Goal: Information Seeking & Learning: Learn about a topic

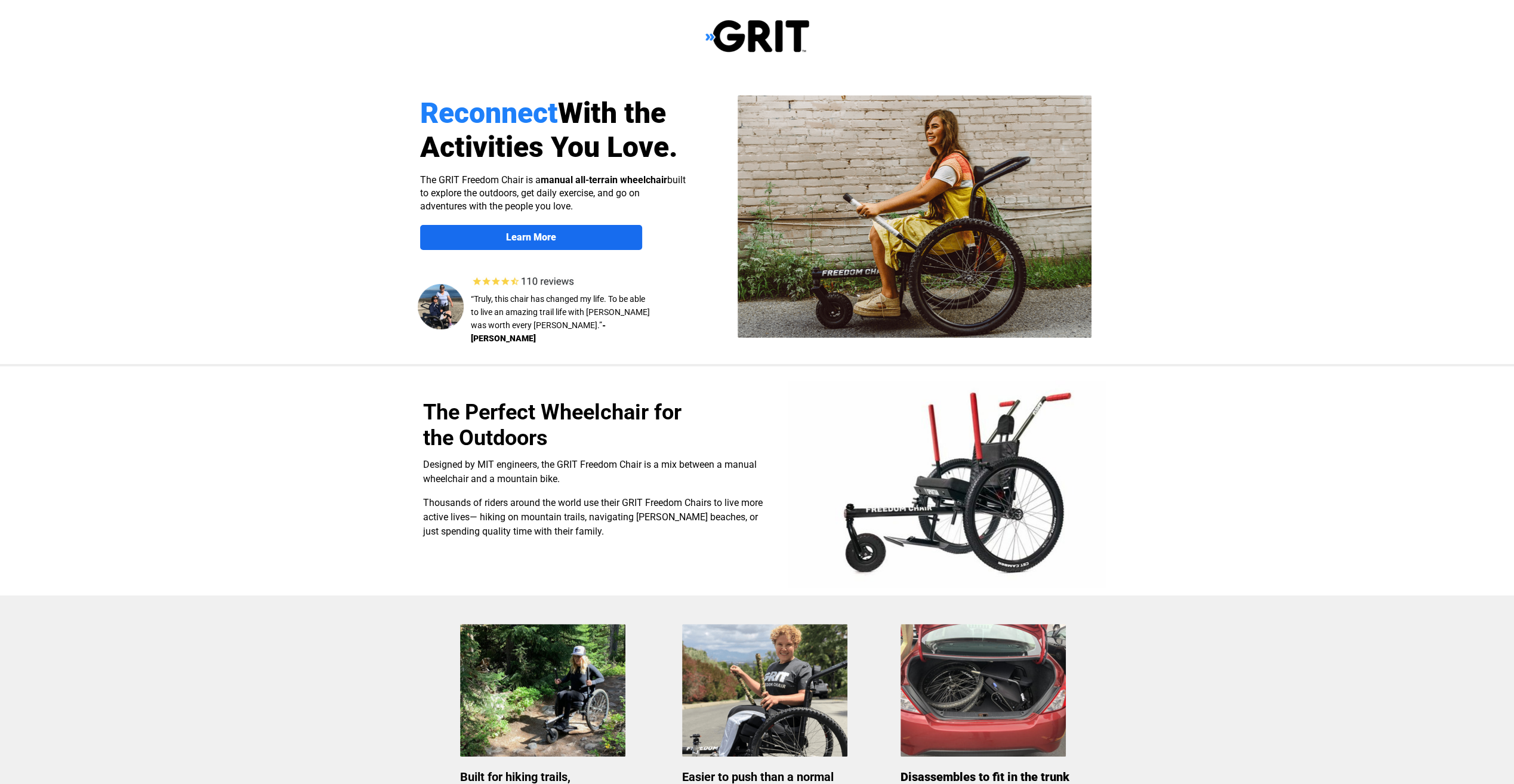
click at [554, 236] on strong "Learn More" at bounding box center [531, 237] width 50 height 11
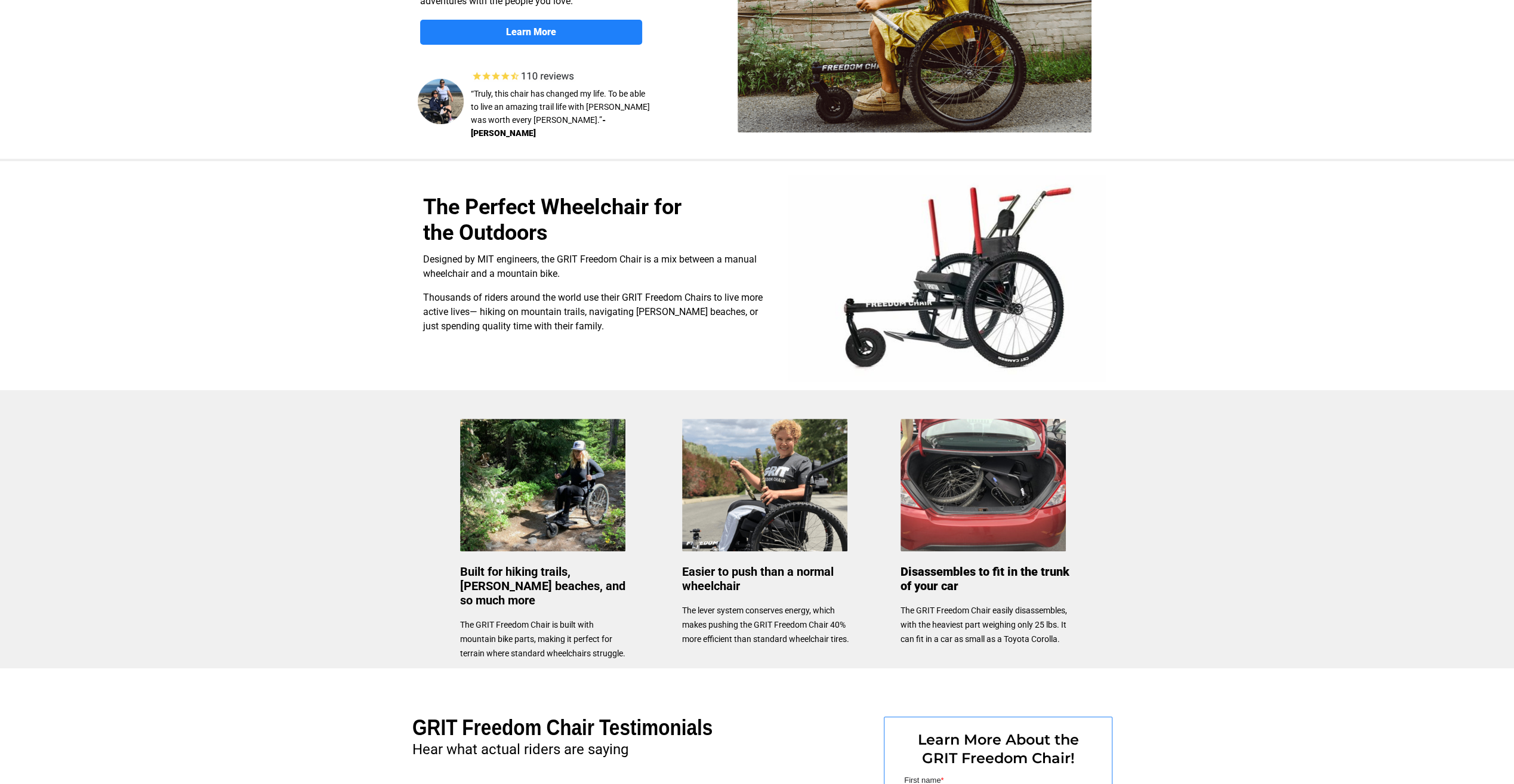
scroll to position [64, 0]
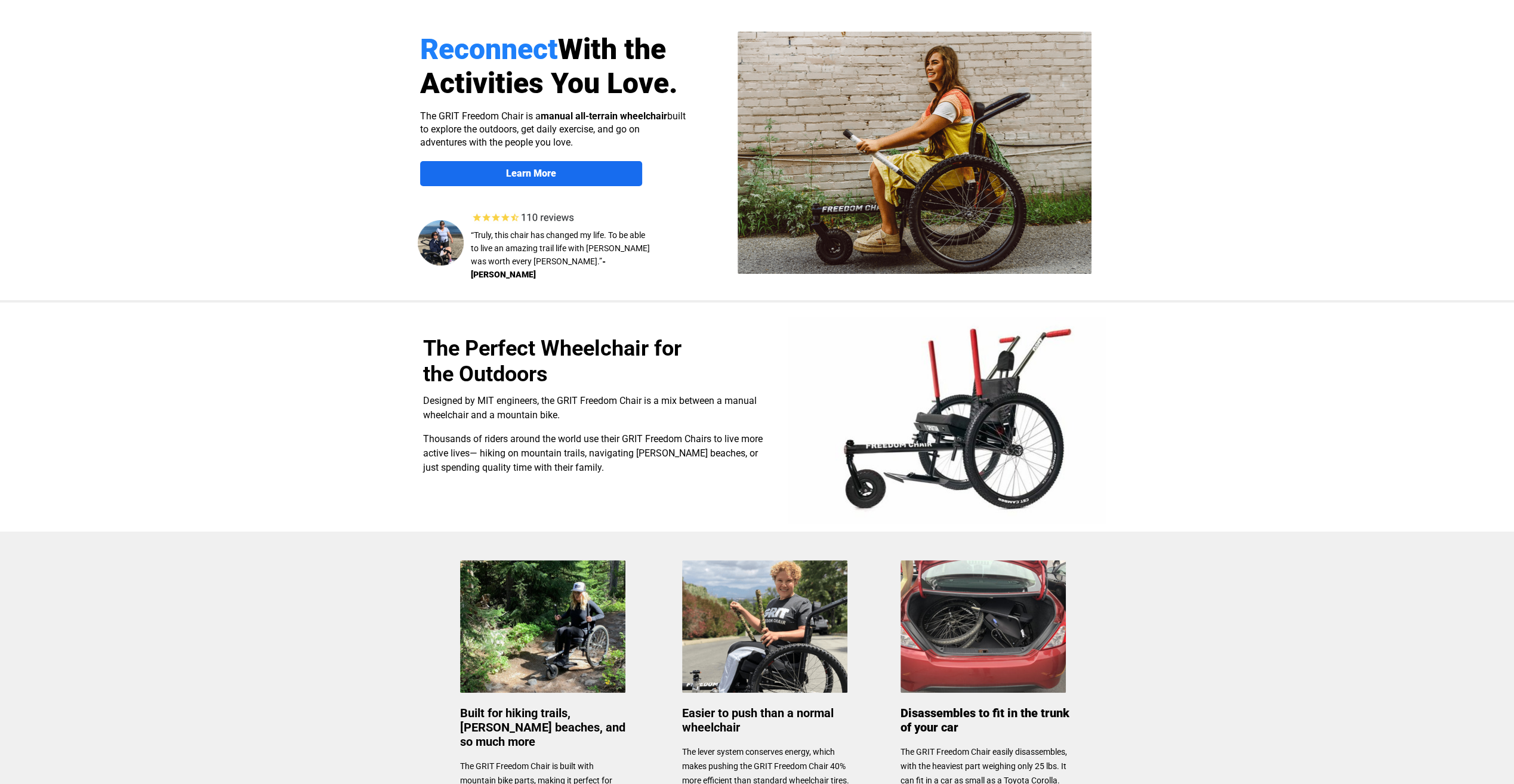
click at [539, 172] on strong "Learn More" at bounding box center [531, 173] width 50 height 11
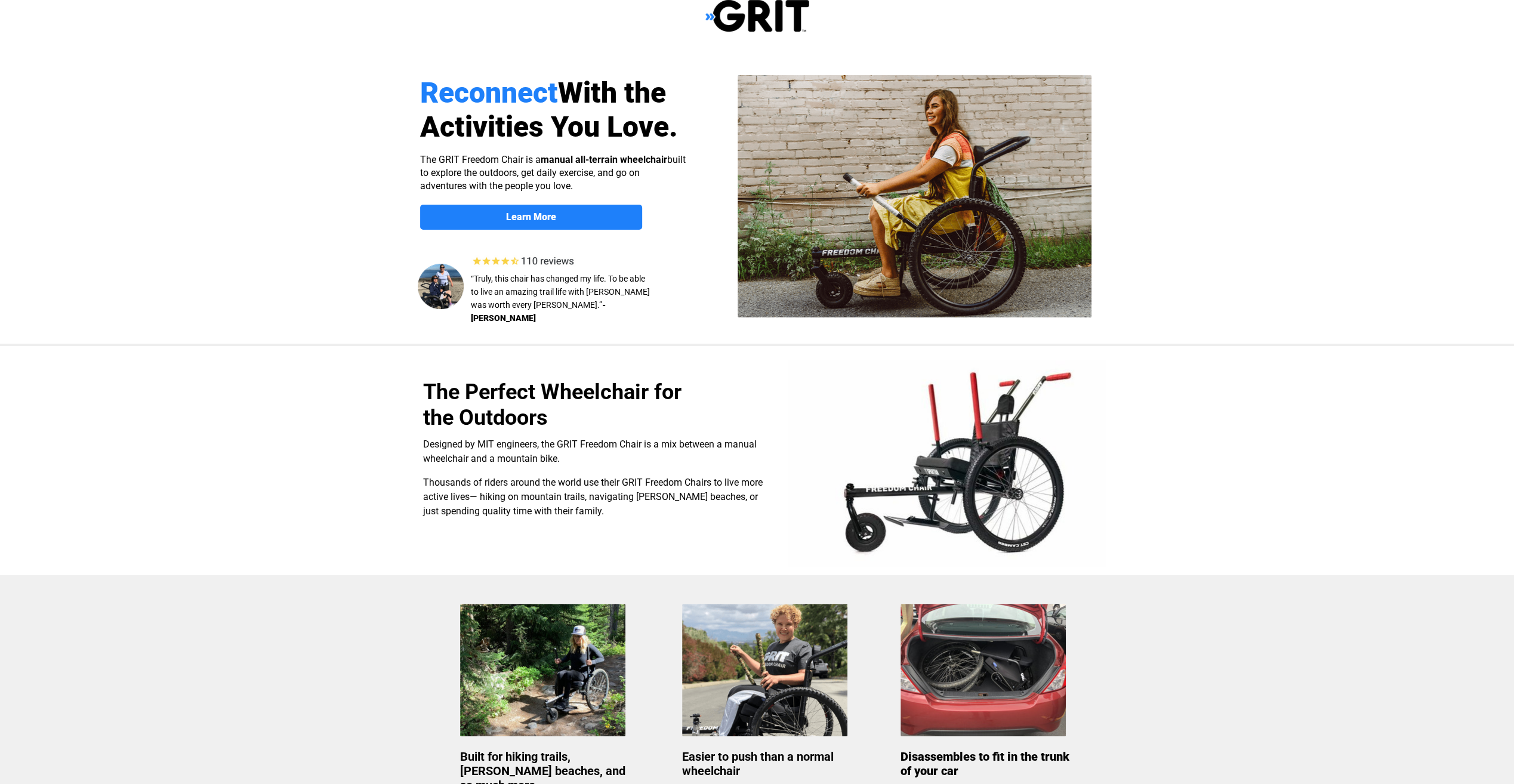
scroll to position [0, 0]
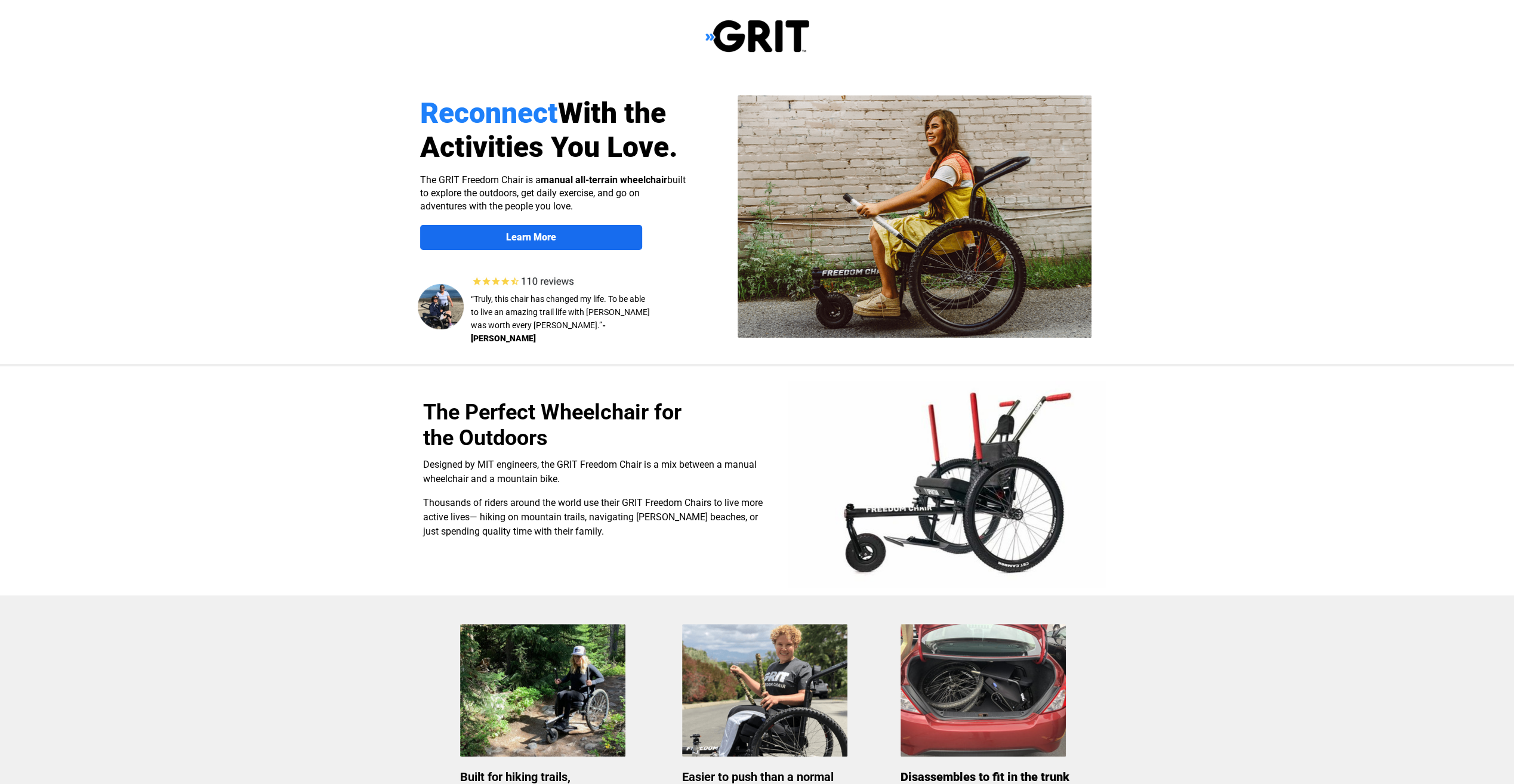
click at [558, 238] on span "Learn More" at bounding box center [531, 237] width 222 height 11
click at [558, 235] on span "Learn More" at bounding box center [531, 237] width 222 height 11
